Goal: Find specific fact: Find specific fact

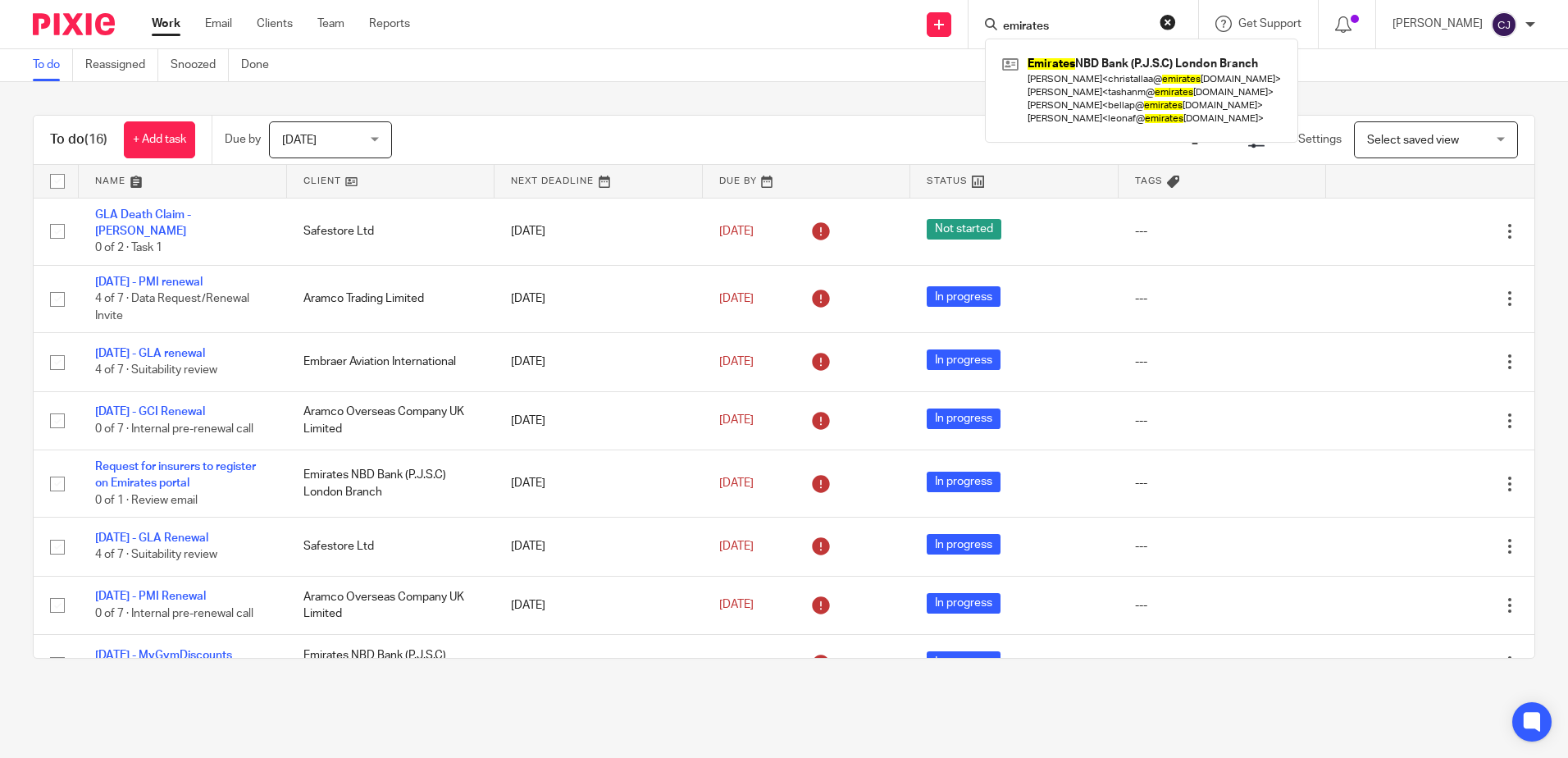
type input "emirates"
click button "submit" at bounding box center [0, 0] width 0 height 0
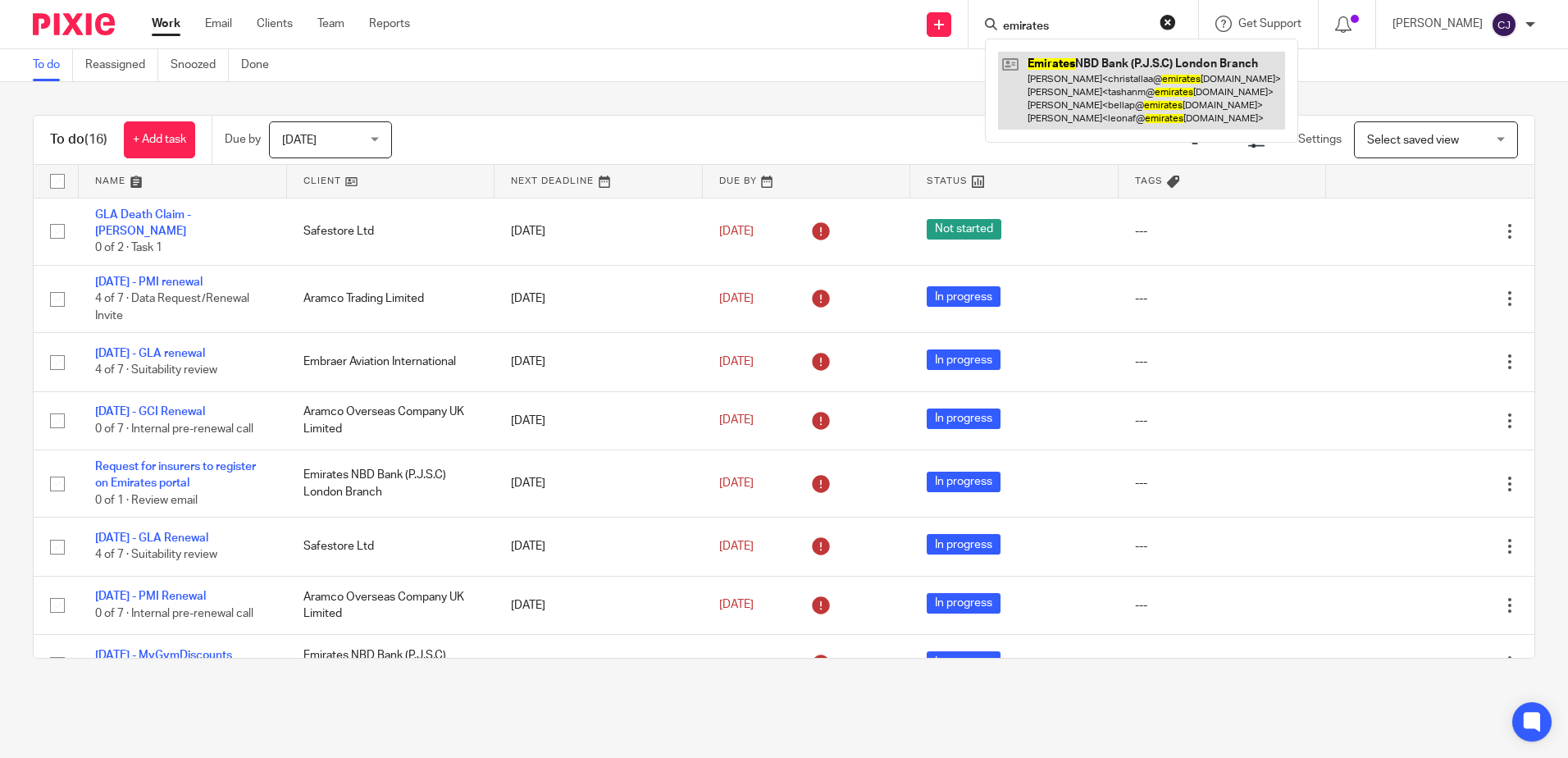
click at [1145, 60] on link at bounding box center [1142, 90] width 287 height 78
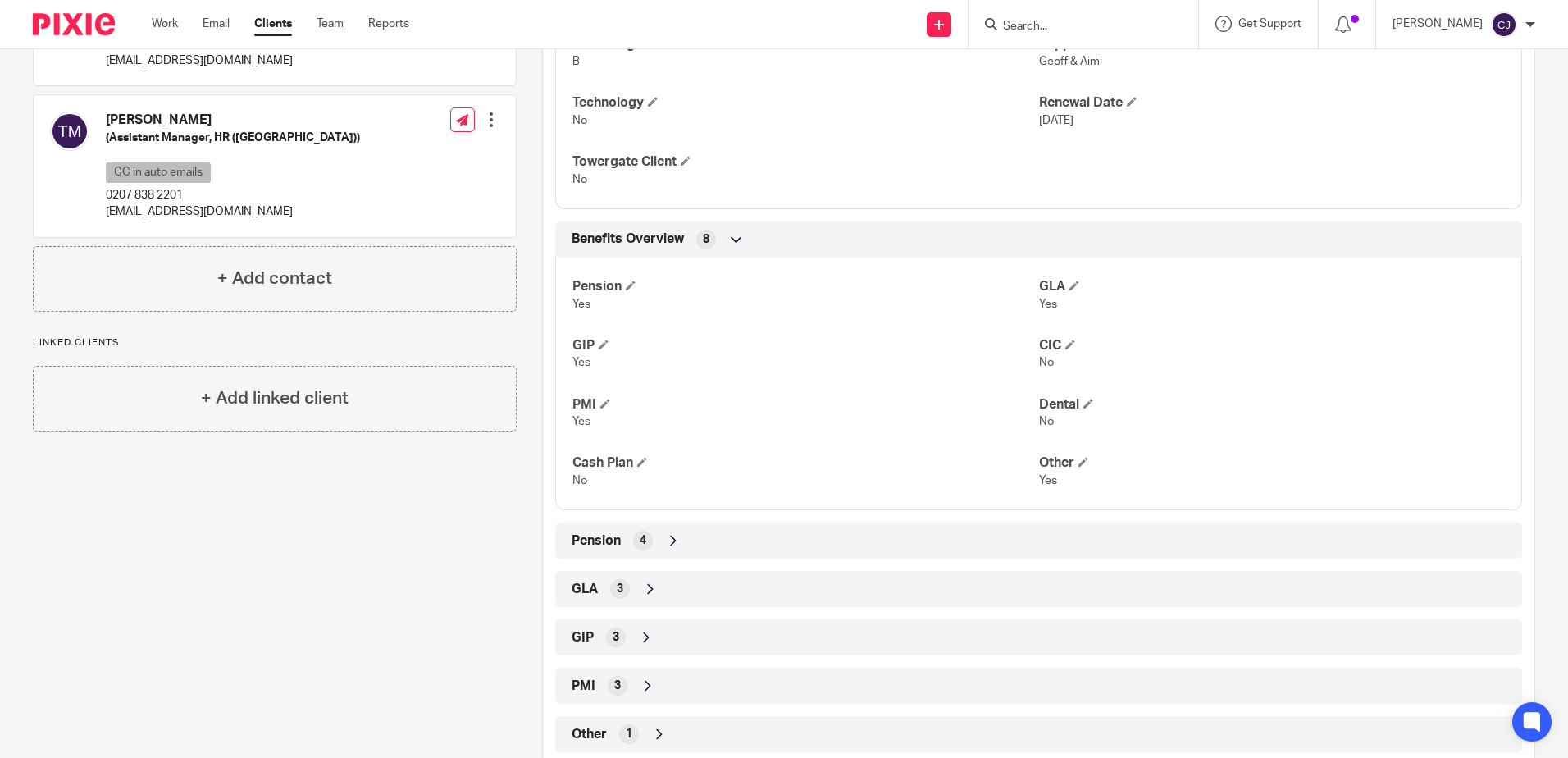
scroll to position [532, 0]
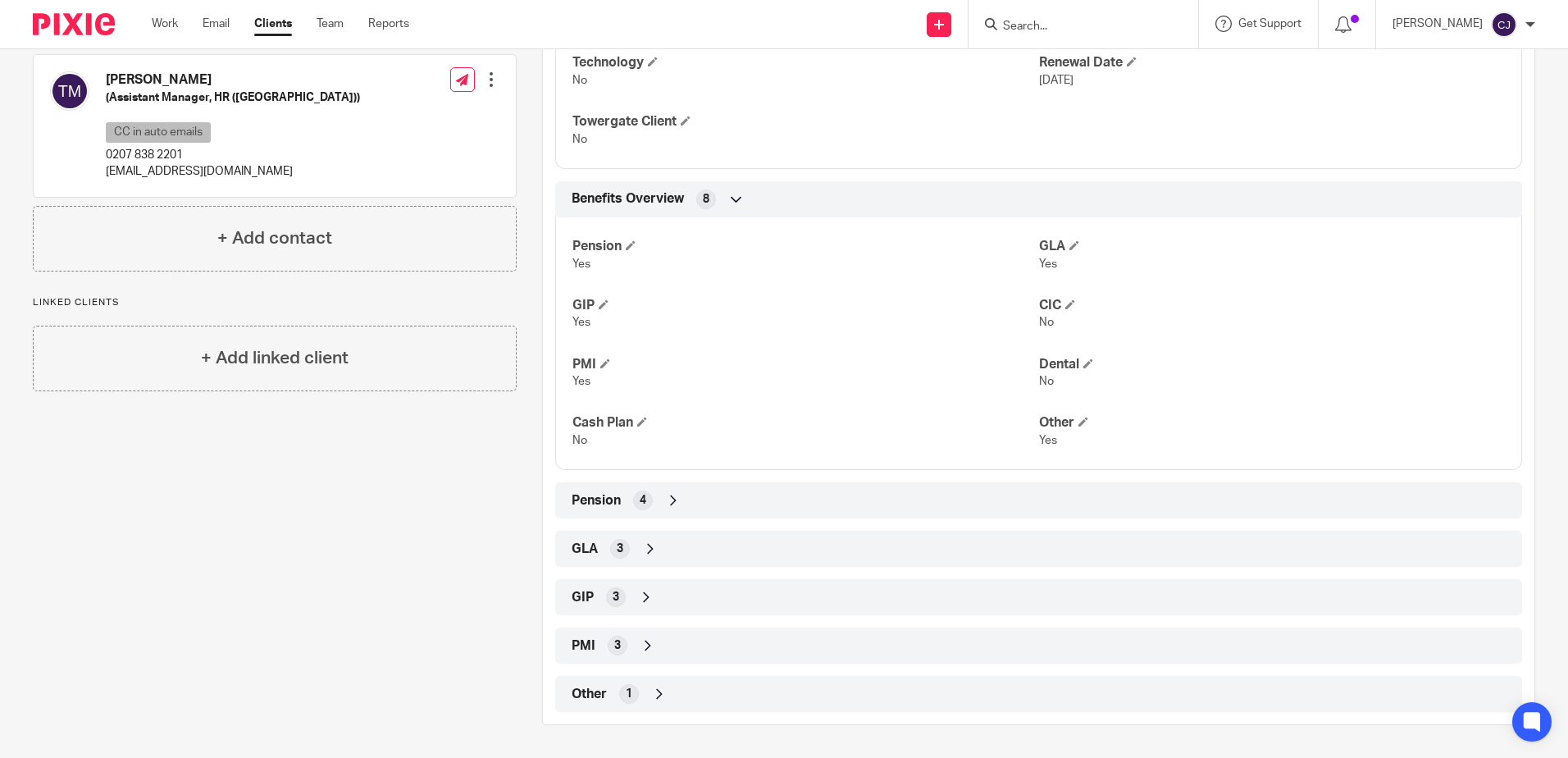
click at [589, 650] on span "PMI" at bounding box center [583, 646] width 24 height 17
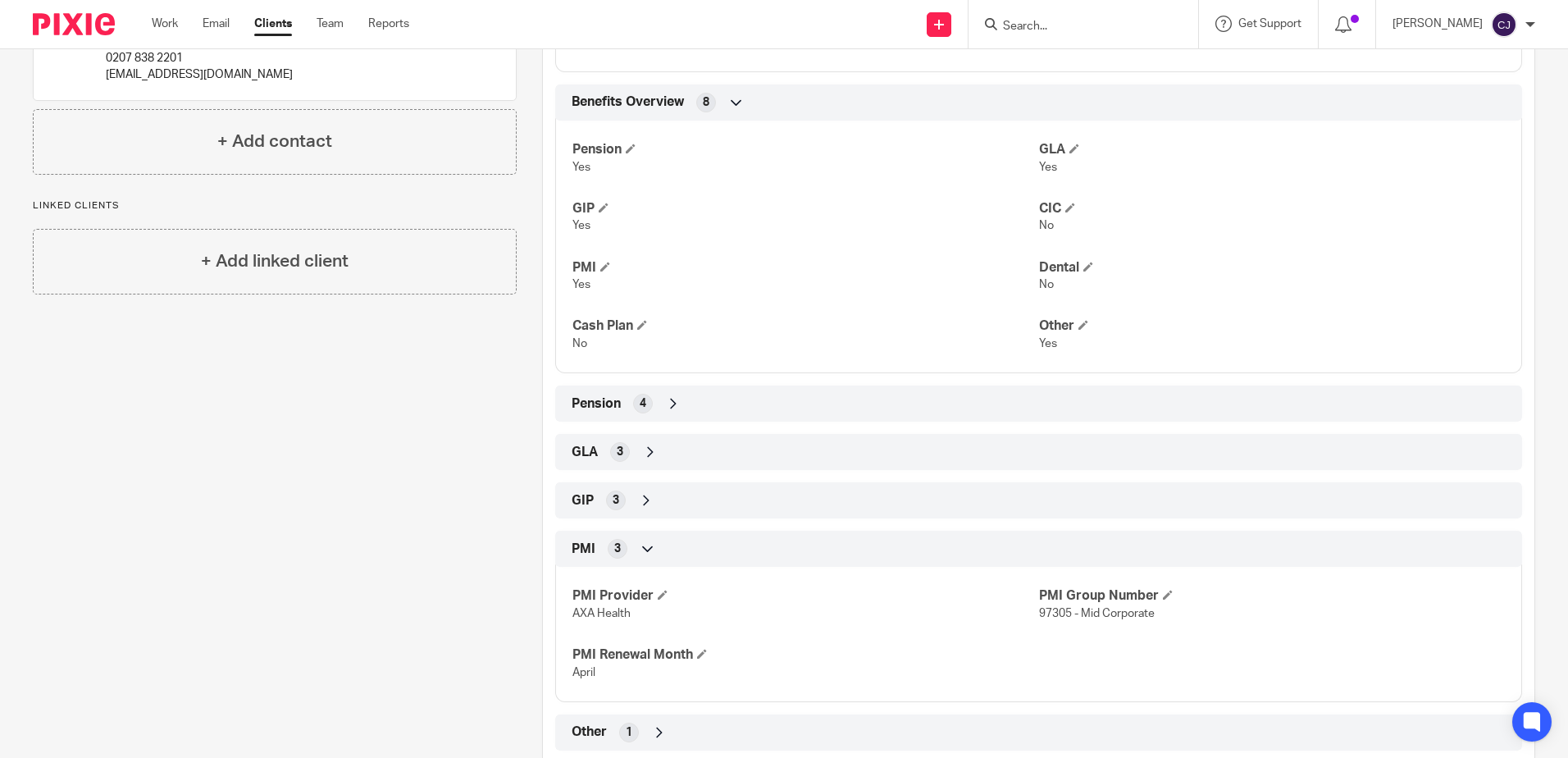
scroll to position [668, 0]
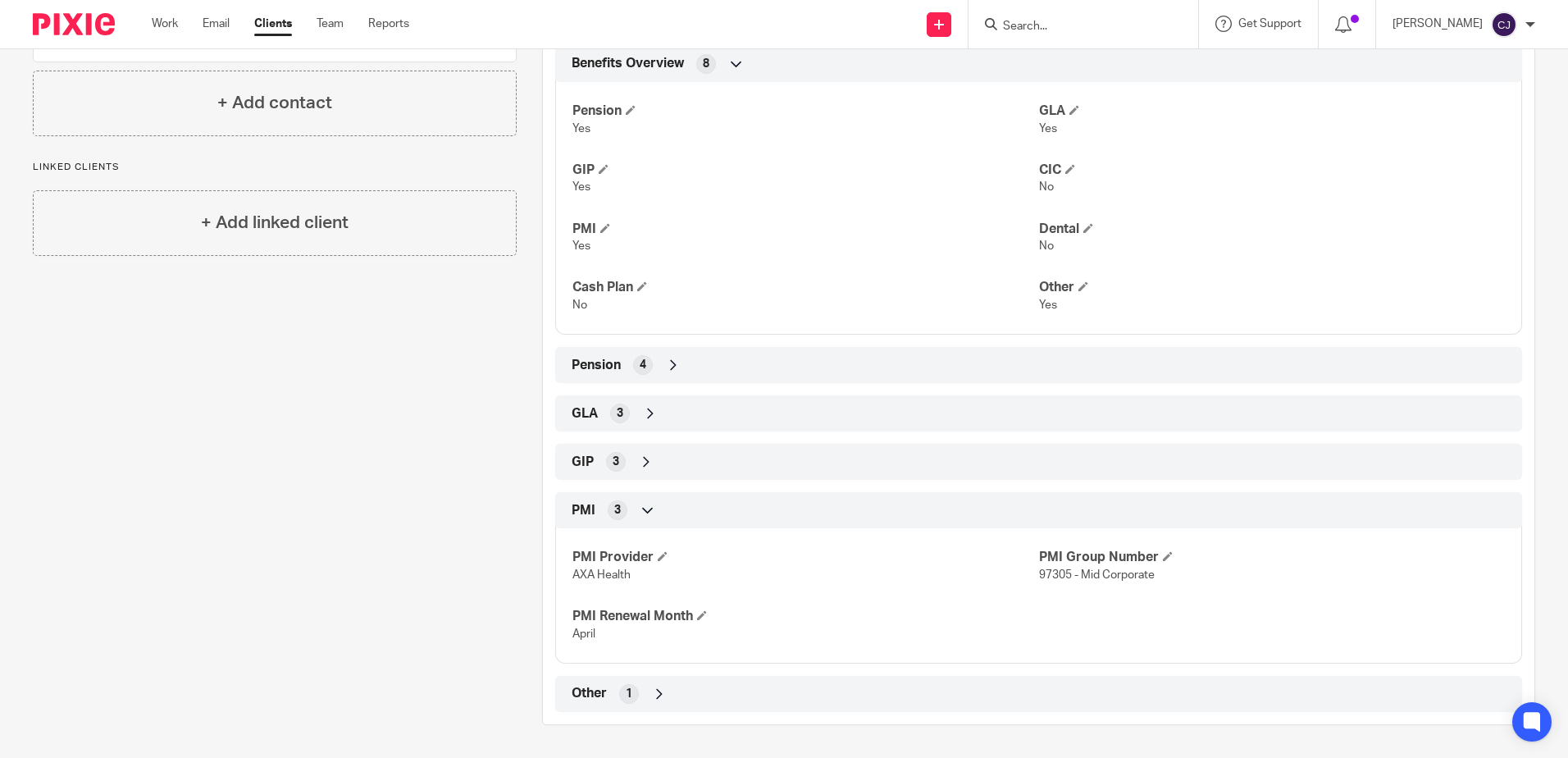
click at [335, 679] on div "Client contacts Bella Pereira CC in auto emails bellap@emiratesnbd.com Edit con…" at bounding box center [261, 116] width 509 height 1218
click at [1064, 579] on span "97305 - Mid Corporate" at bounding box center [1097, 574] width 116 height 12
drag, startPoint x: 1063, startPoint y: 574, endPoint x: 1029, endPoint y: 575, distance: 34.0
click at [1029, 575] on div "PMI Provider AXA Health PMI Group Number 97305 - Mid Corporate PMI Renewal Mont…" at bounding box center [1038, 590] width 967 height 148
drag, startPoint x: 1029, startPoint y: 575, endPoint x: 1010, endPoint y: 586, distance: 22.0
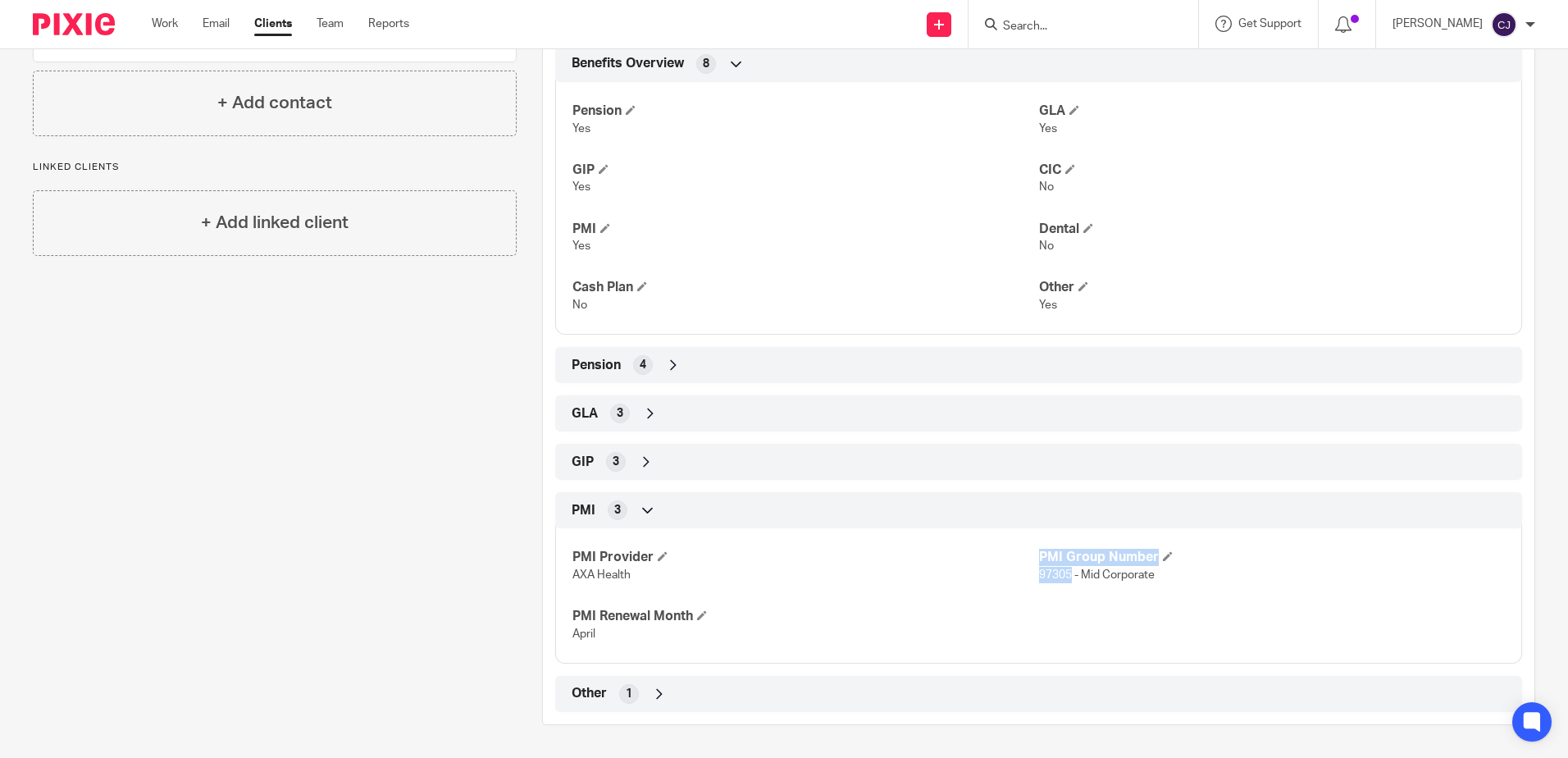
click at [1001, 588] on div "PMI Provider AXA Health PMI Group Number 97305 - Mid Corporate PMI Renewal Mont…" at bounding box center [1038, 590] width 967 height 148
drag, startPoint x: 1062, startPoint y: 576, endPoint x: 1006, endPoint y: 581, distance: 56.2
click at [1006, 581] on div "PMI Provider AXA Health PMI Group Number 97305 - Mid Corporate PMI Renewal Mont…" at bounding box center [1038, 590] width 967 height 148
drag, startPoint x: 1006, startPoint y: 581, endPoint x: 966, endPoint y: 594, distance: 42.1
click at [966, 594] on div "PMI Provider AXA Health PMI Group Number 97305 - Mid Corporate PMI Renewal Mont…" at bounding box center [1038, 590] width 967 height 148
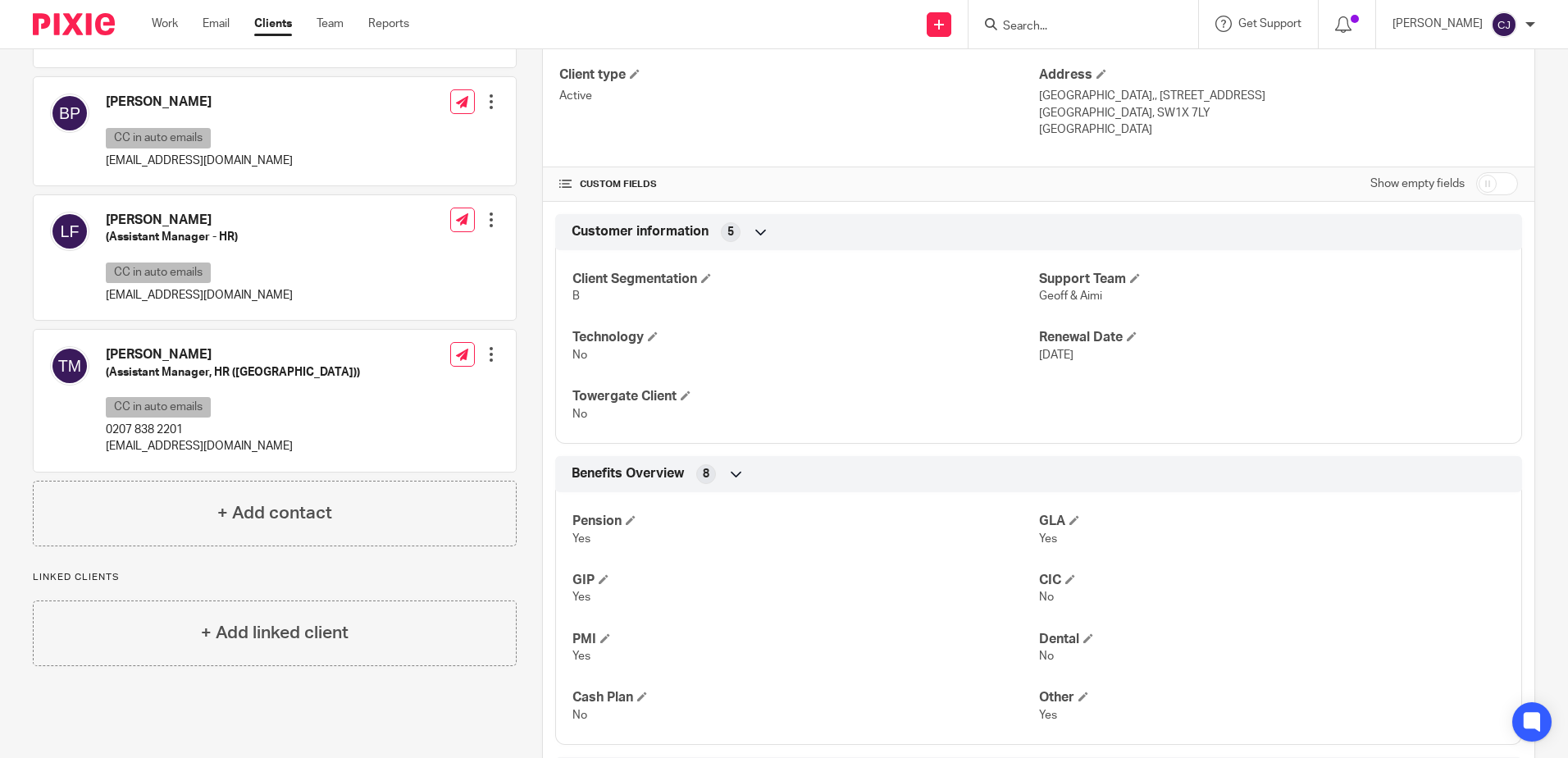
scroll to position [0, 0]
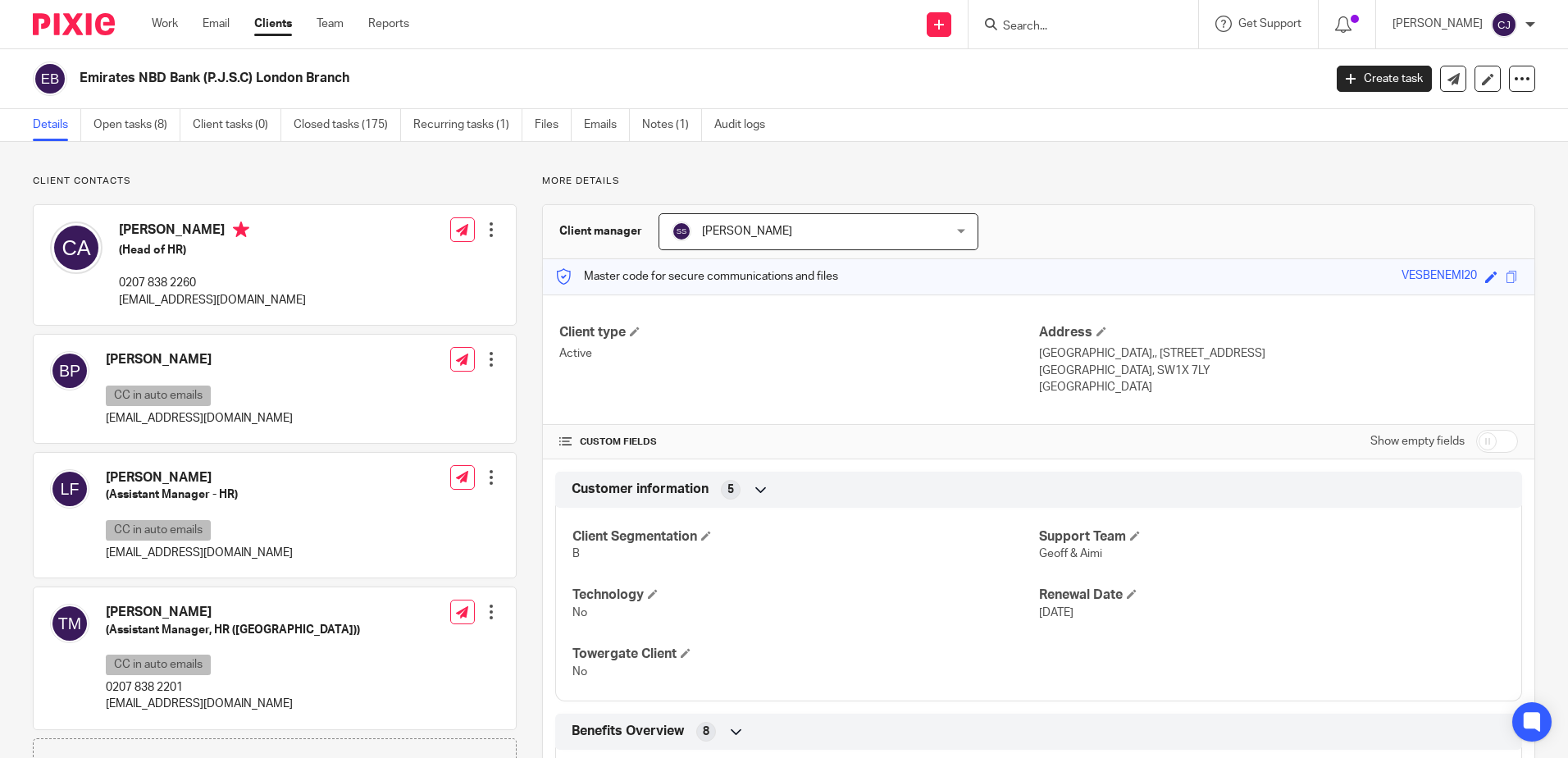
drag, startPoint x: 290, startPoint y: 77, endPoint x: 80, endPoint y: 79, distance: 210.0
click at [80, 79] on h2 "Emirates NBD Bank (P.J.S.C) London Branch" at bounding box center [572, 78] width 986 height 17
drag, startPoint x: 80, startPoint y: 79, endPoint x: 222, endPoint y: 78, distance: 142.0
click at [222, 78] on h2 "Emirates NBD Bank (P.J.S.C) London Branch" at bounding box center [572, 78] width 986 height 17
drag, startPoint x: 251, startPoint y: 72, endPoint x: 78, endPoint y: 62, distance: 173.3
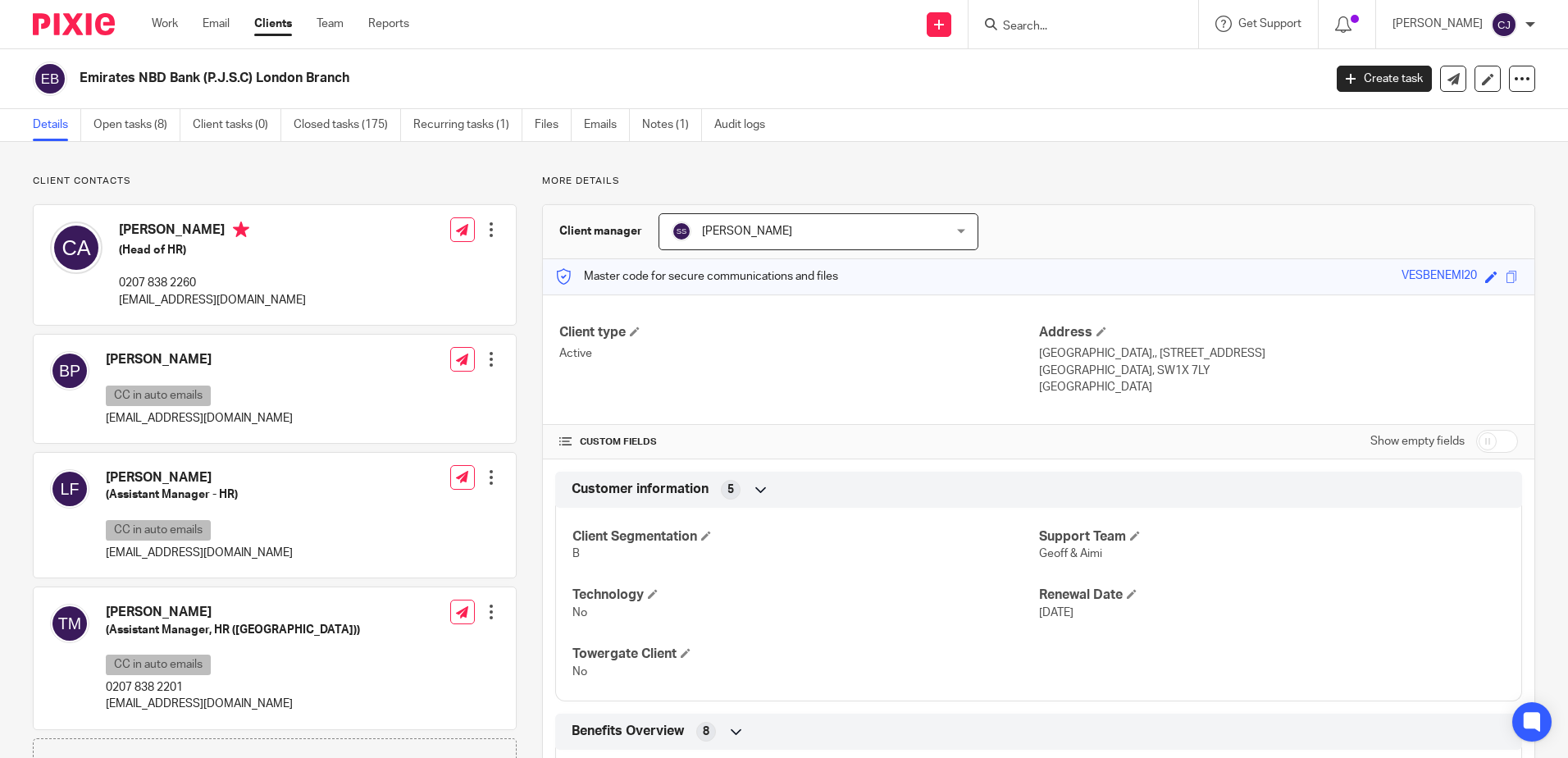
click at [78, 62] on div "Emirates NBD Bank (P.J.S.C) London Branch" at bounding box center [672, 78] width 1279 height 35
drag, startPoint x: 78, startPoint y: 62, endPoint x: 153, endPoint y: 74, distance: 76.0
copy h2 "Emirates NBD Bank (P.J.S.C)"
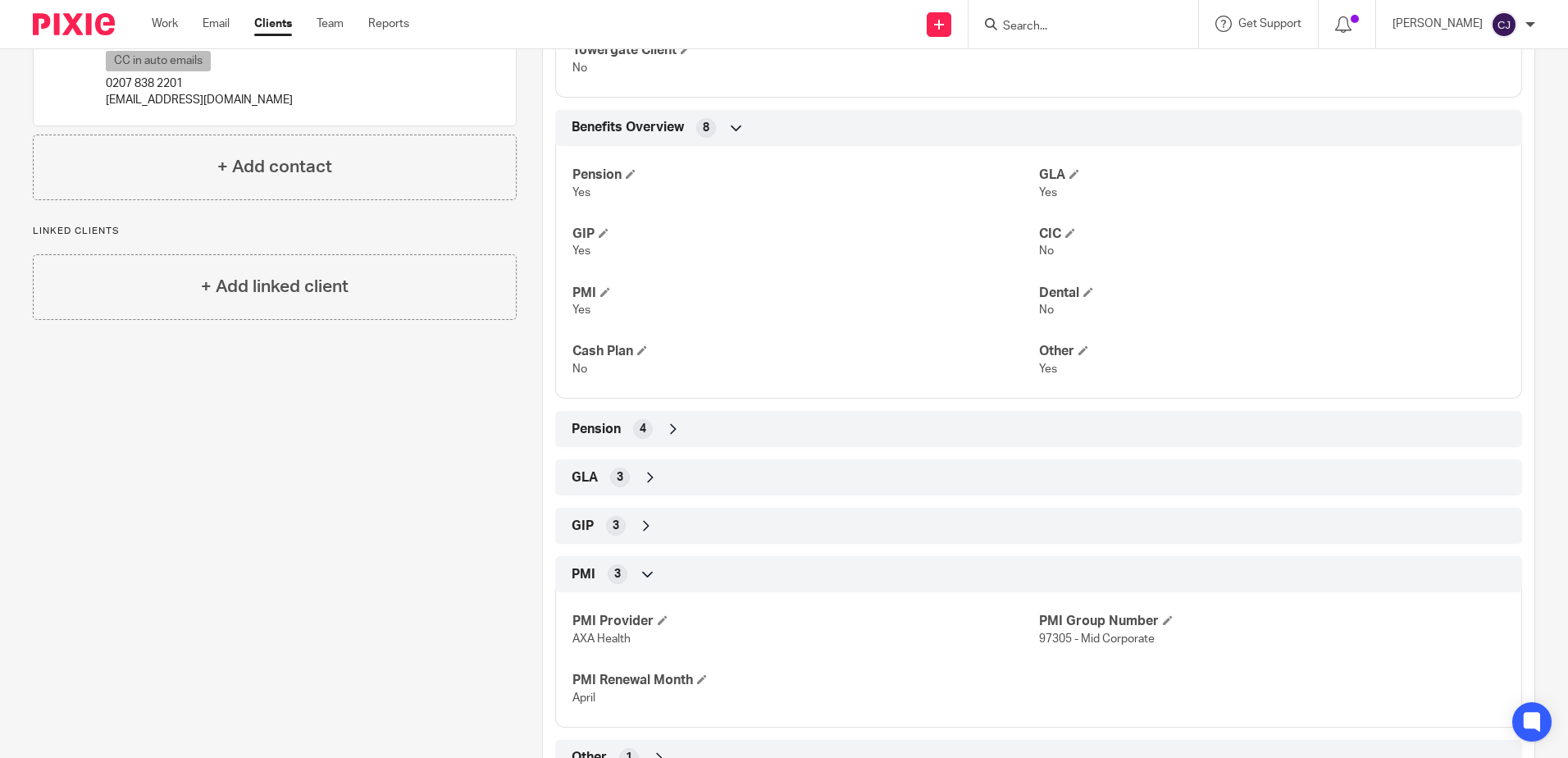
scroll to position [668, 0]
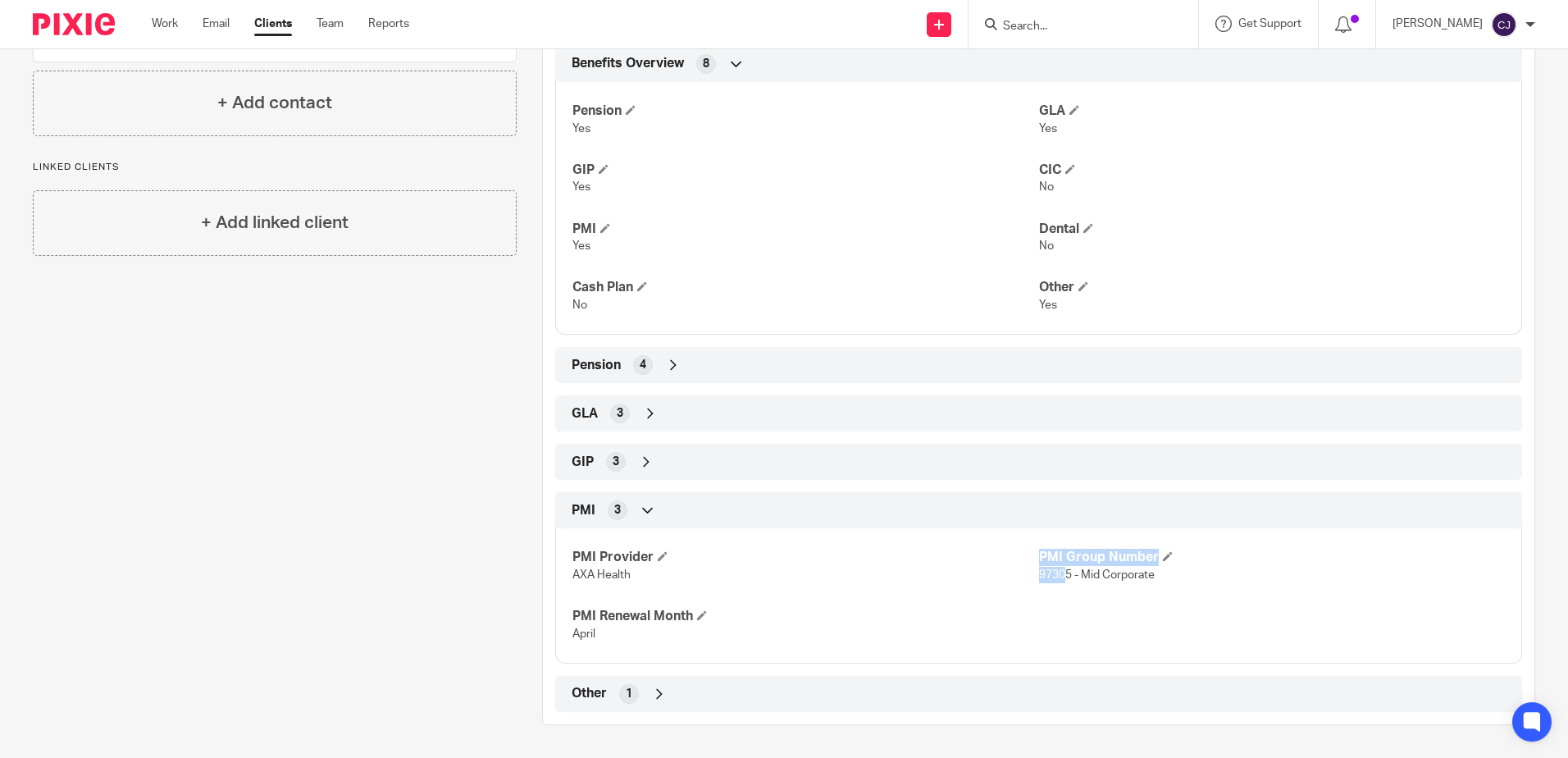
drag, startPoint x: 1028, startPoint y: 577, endPoint x: 1060, endPoint y: 576, distance: 32.0
click at [1060, 576] on div "PMI Provider AXA Health PMI Group Number 97305 - Mid Corporate PMI Renewal Mont…" at bounding box center [1038, 590] width 967 height 148
click at [1061, 576] on span "97305 - Mid Corporate" at bounding box center [1097, 574] width 116 height 12
click at [1064, 576] on span "97305 - Mid Corporate" at bounding box center [1097, 574] width 116 height 12
drag, startPoint x: 1064, startPoint y: 575, endPoint x: 1032, endPoint y: 579, distance: 32.2
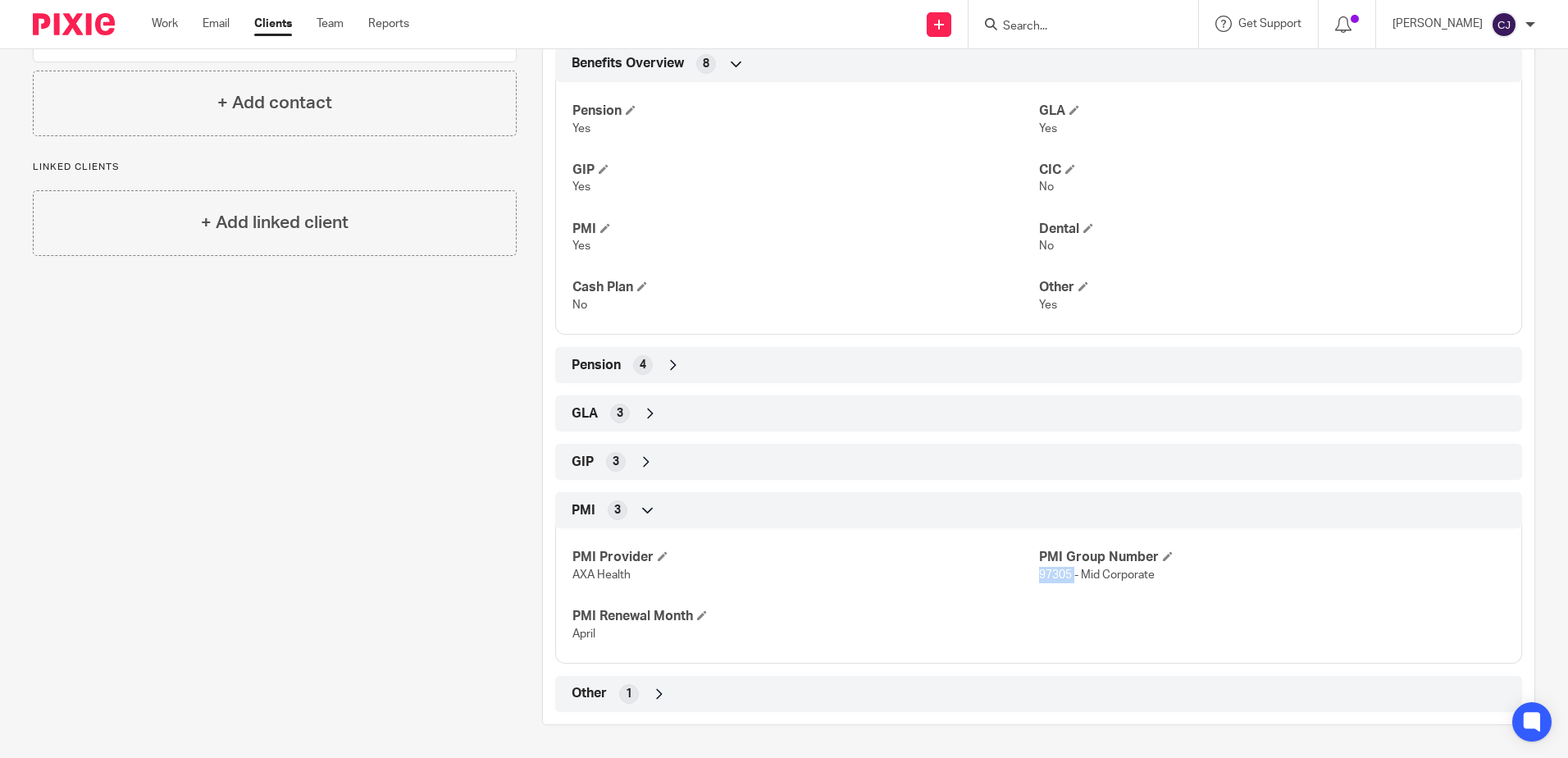
click at [1039, 579] on span "97305 - Mid Corporate" at bounding box center [1097, 574] width 116 height 12
copy span "97305"
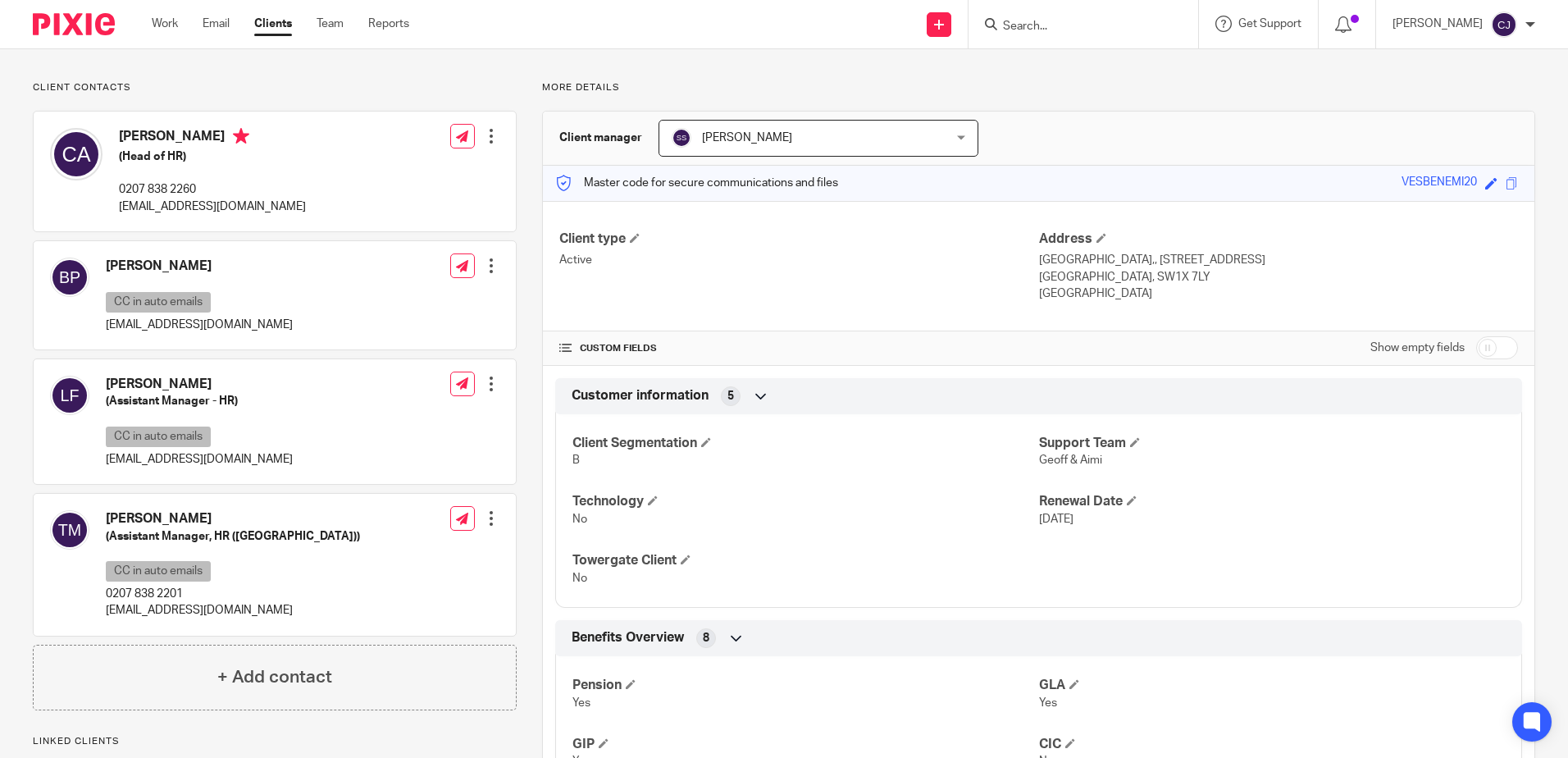
scroll to position [0, 0]
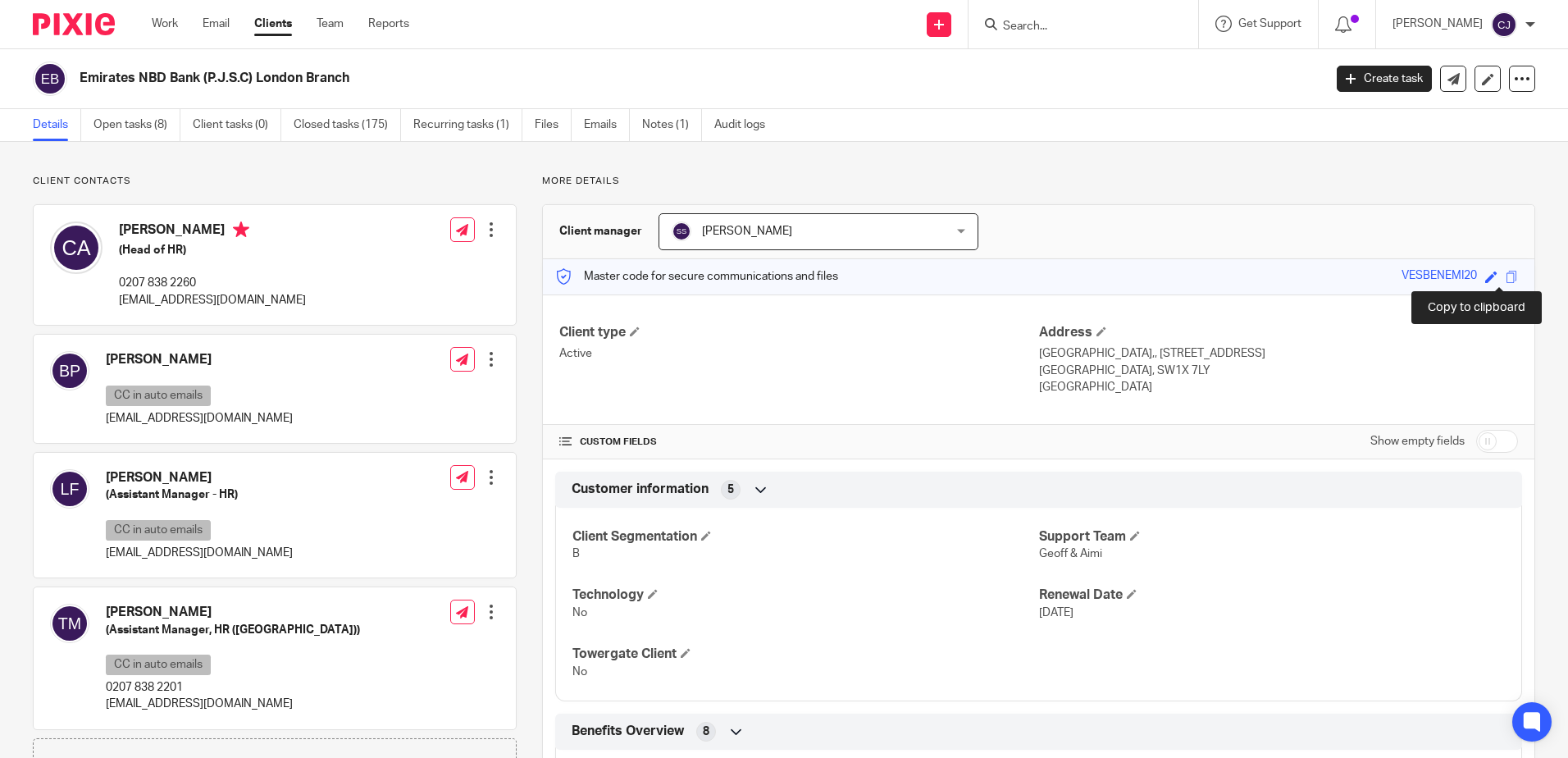
click at [1506, 274] on span at bounding box center [1512, 277] width 12 height 12
click at [1351, 24] on icon at bounding box center [1343, 24] width 16 height 16
